Goal: Obtain resource: Download file/media

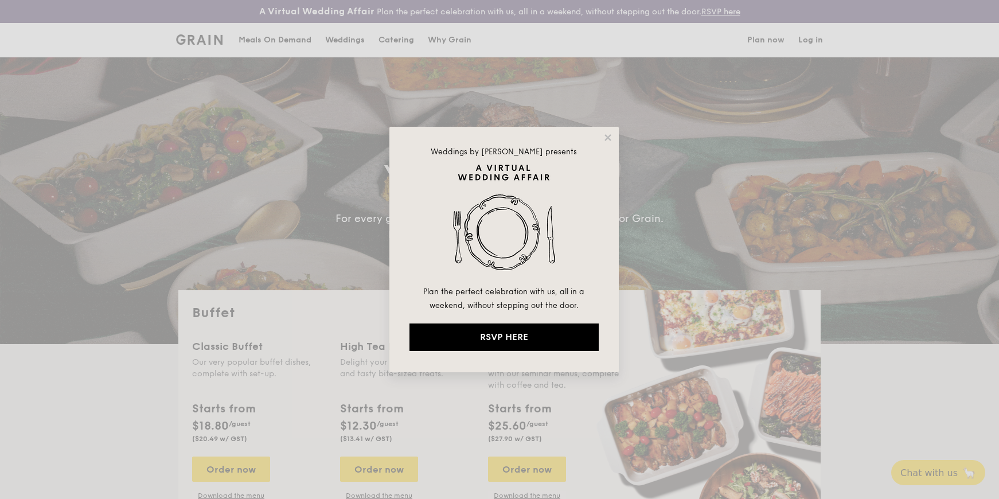
select select
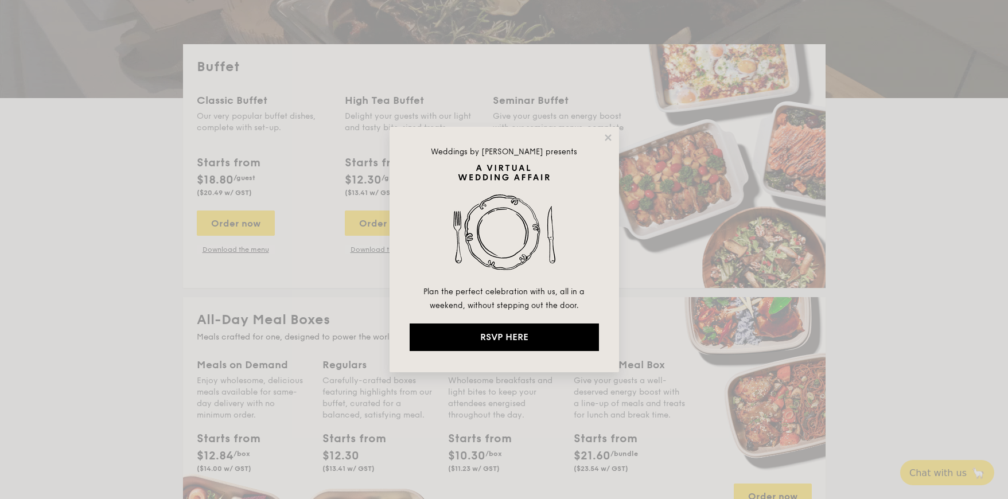
click at [106, 211] on div "Weddings by [PERSON_NAME] presents Plan the perfect celebration with us, all in…" at bounding box center [504, 249] width 1008 height 499
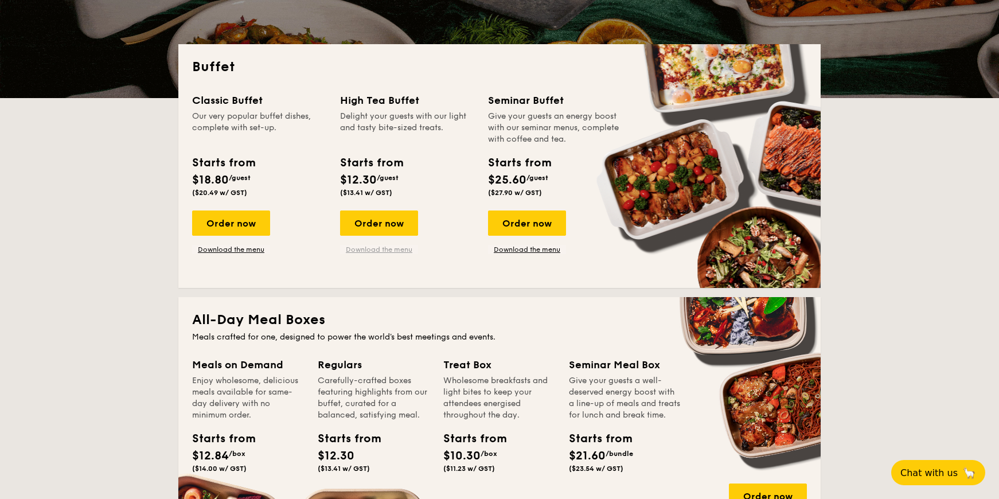
click at [375, 253] on link "Download the menu" at bounding box center [379, 249] width 78 height 9
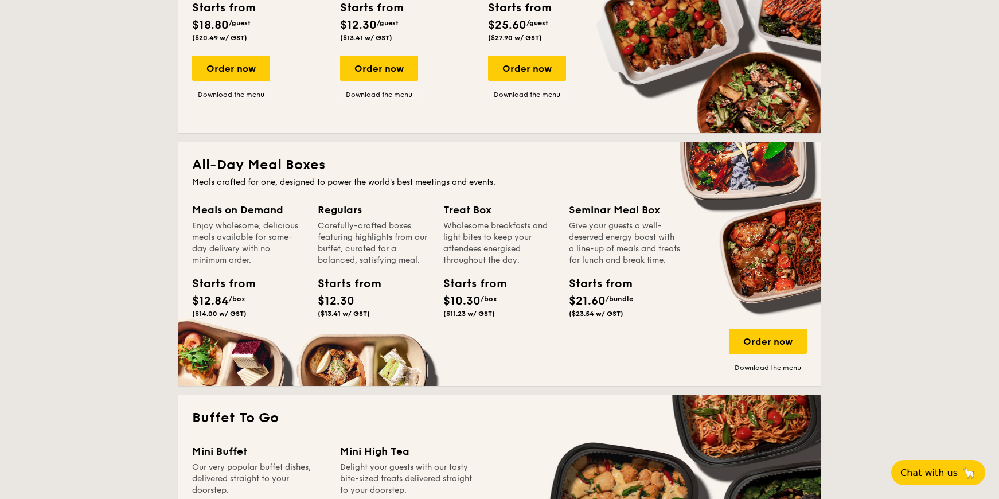
scroll to position [635, 0]
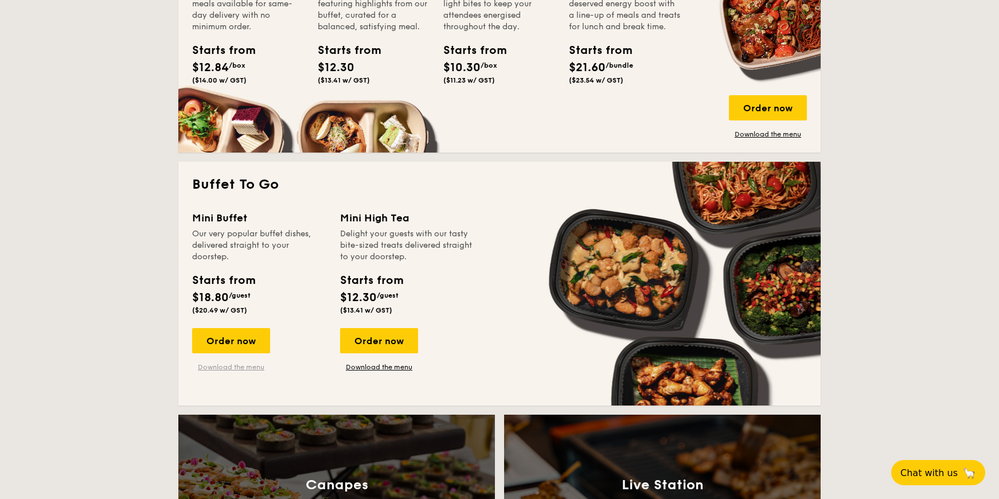
click at [236, 365] on link "Download the menu" at bounding box center [231, 367] width 78 height 9
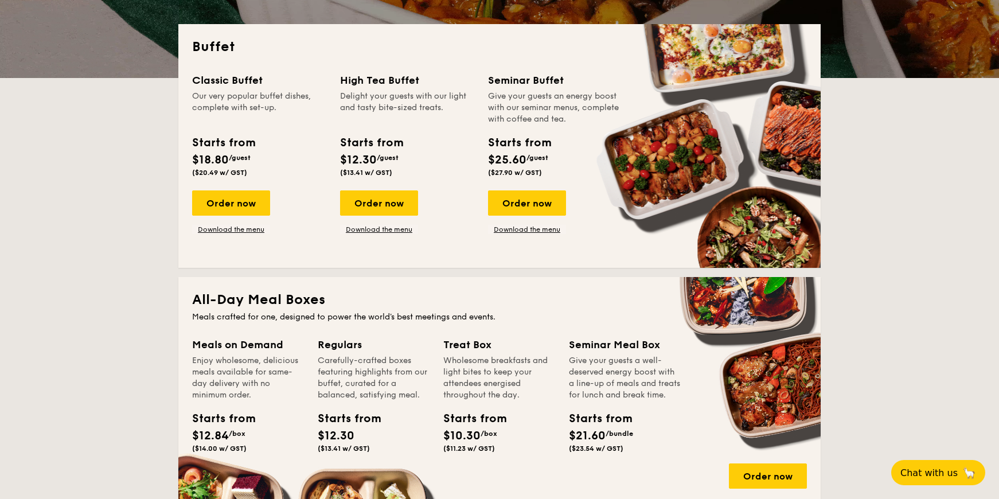
scroll to position [154, 0]
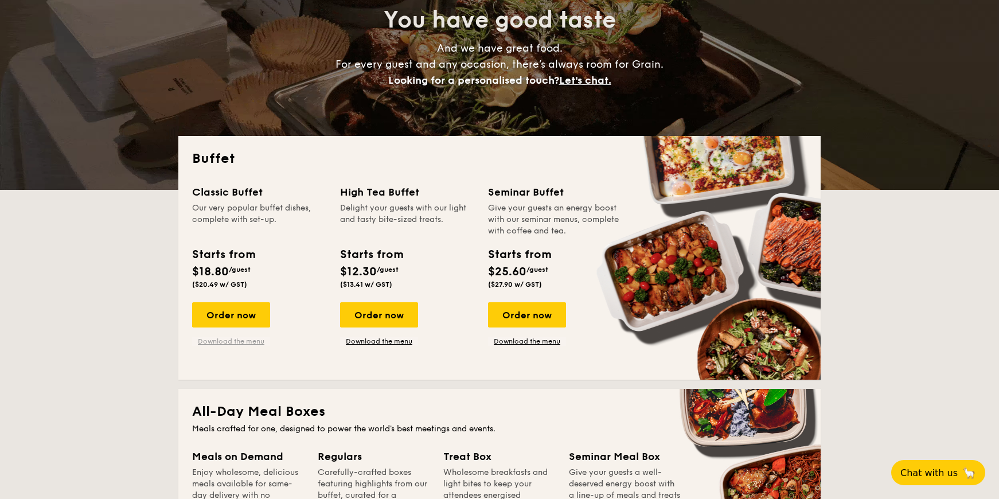
click at [235, 341] on link "Download the menu" at bounding box center [231, 341] width 78 height 9
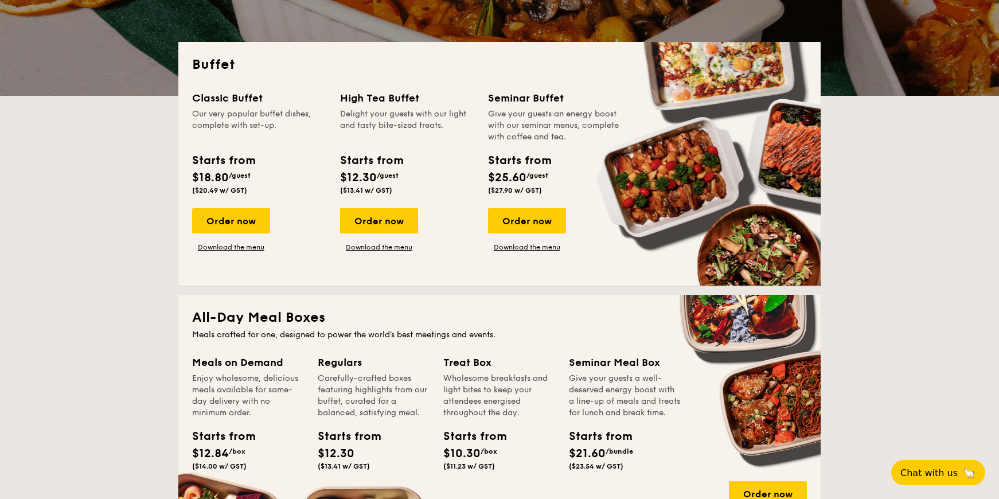
scroll to position [382, 0]
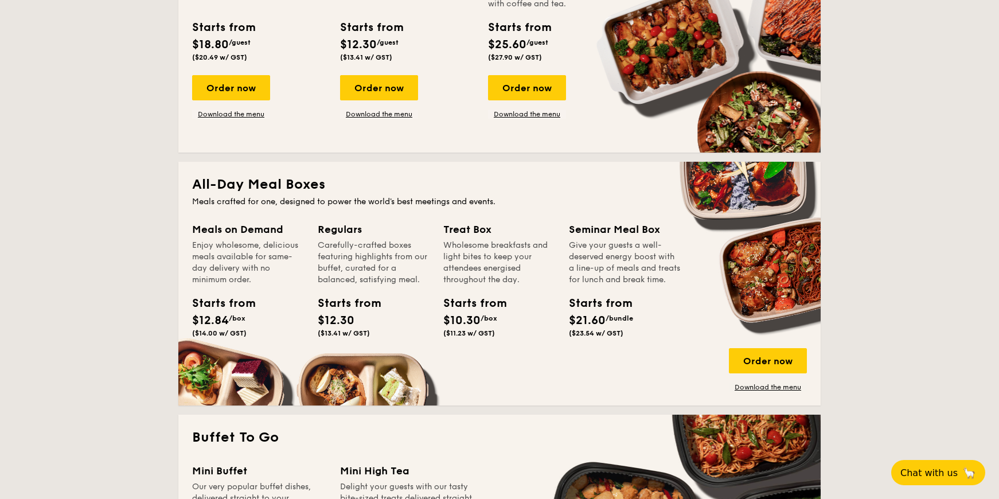
click at [761, 390] on link "Download the menu" at bounding box center [768, 387] width 78 height 9
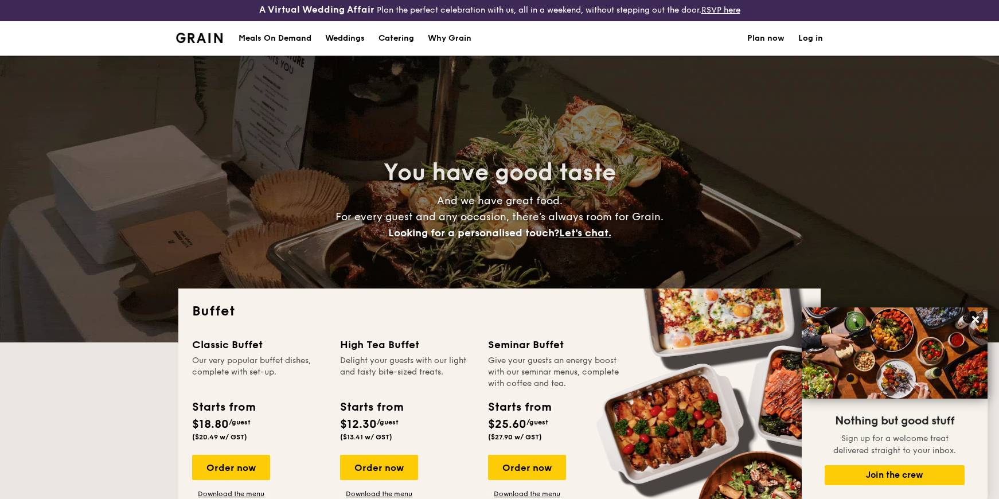
scroll to position [0, 0]
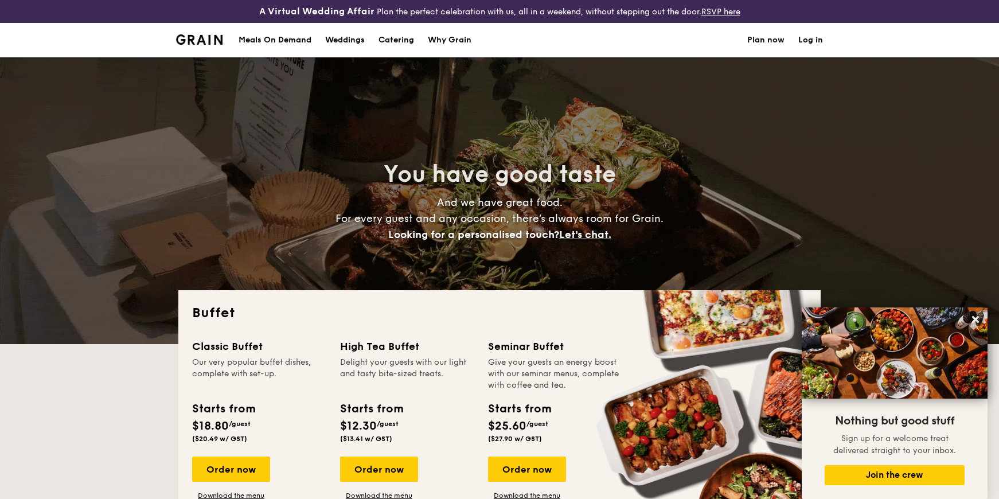
click at [722, 11] on link "RSVP here" at bounding box center [721, 12] width 39 height 10
click at [583, 310] on h2 "Buffet" at bounding box center [499, 313] width 615 height 18
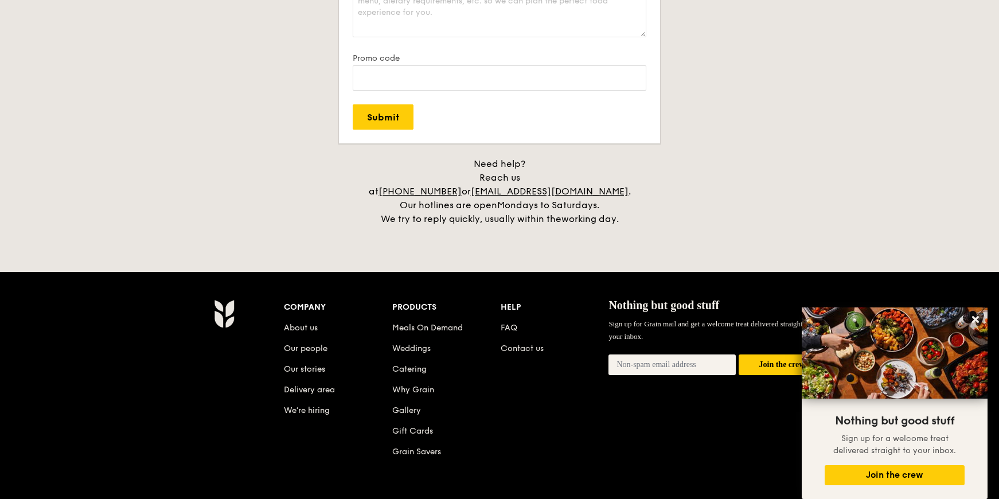
scroll to position [2302, 0]
